Goal: Navigation & Orientation: Find specific page/section

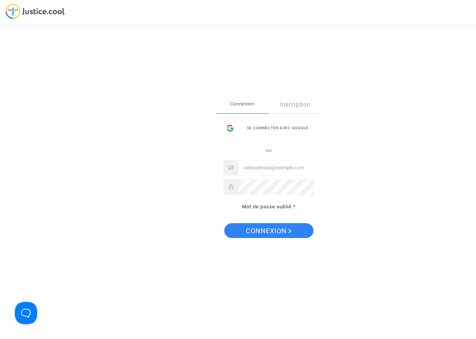
type input "[PERSON_NAME][EMAIL_ADDRESS][DOMAIN_NAME]"
click at [265, 232] on span "Connexion" at bounding box center [269, 231] width 46 height 16
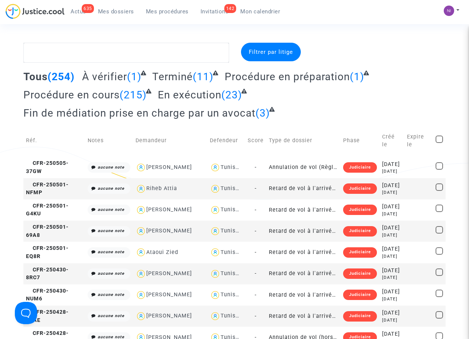
click at [84, 12] on div "635" at bounding box center [88, 8] width 12 height 9
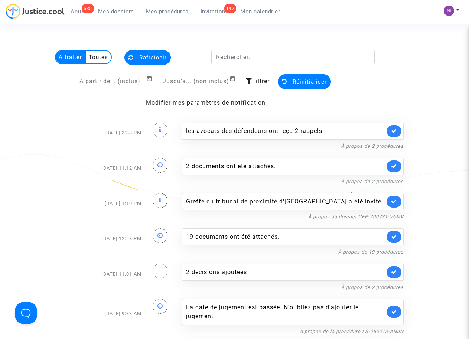
click at [258, 12] on span "Mon calendrier" at bounding box center [260, 11] width 40 height 7
